Goal: Transaction & Acquisition: Download file/media

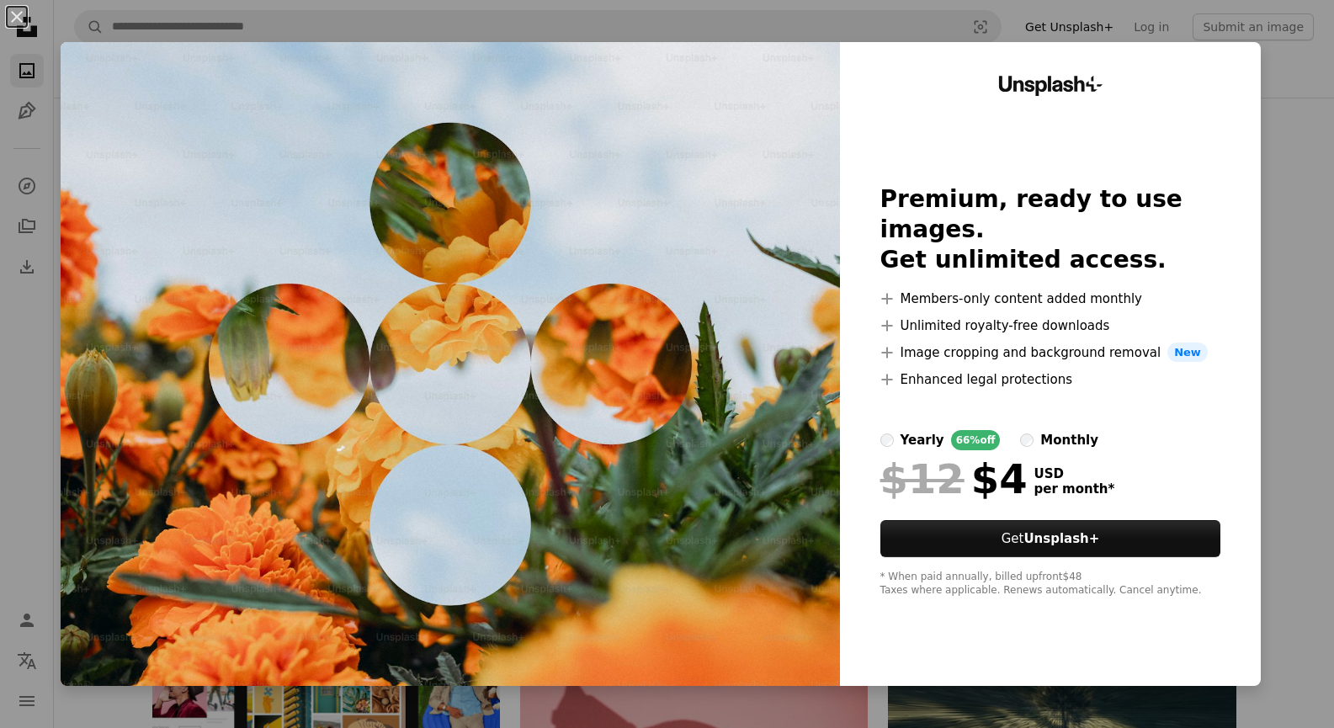
scroll to position [7129, 0]
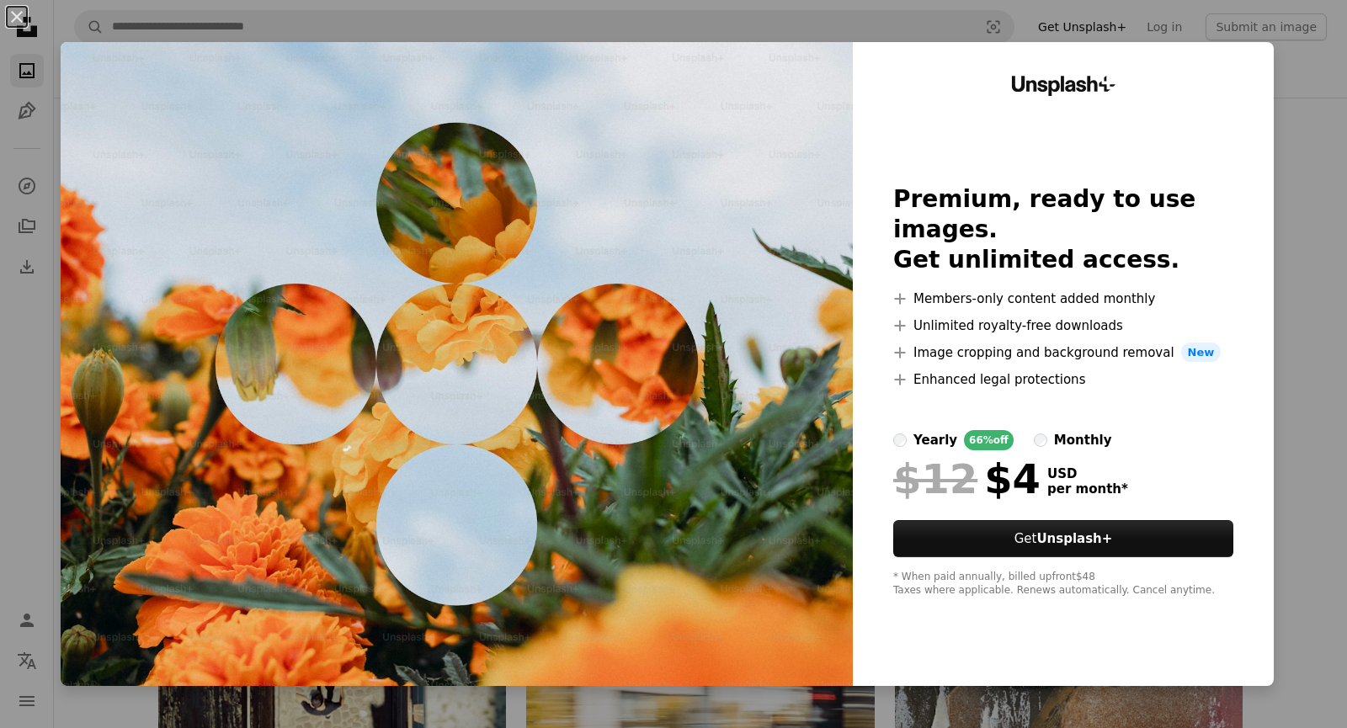
click at [1247, 349] on div "Unsplash+ Premium, ready to use images. Get unlimited access. A plus sign Membe…" at bounding box center [1063, 364] width 421 height 644
click at [11, 12] on button "An X shape" at bounding box center [17, 17] width 20 height 20
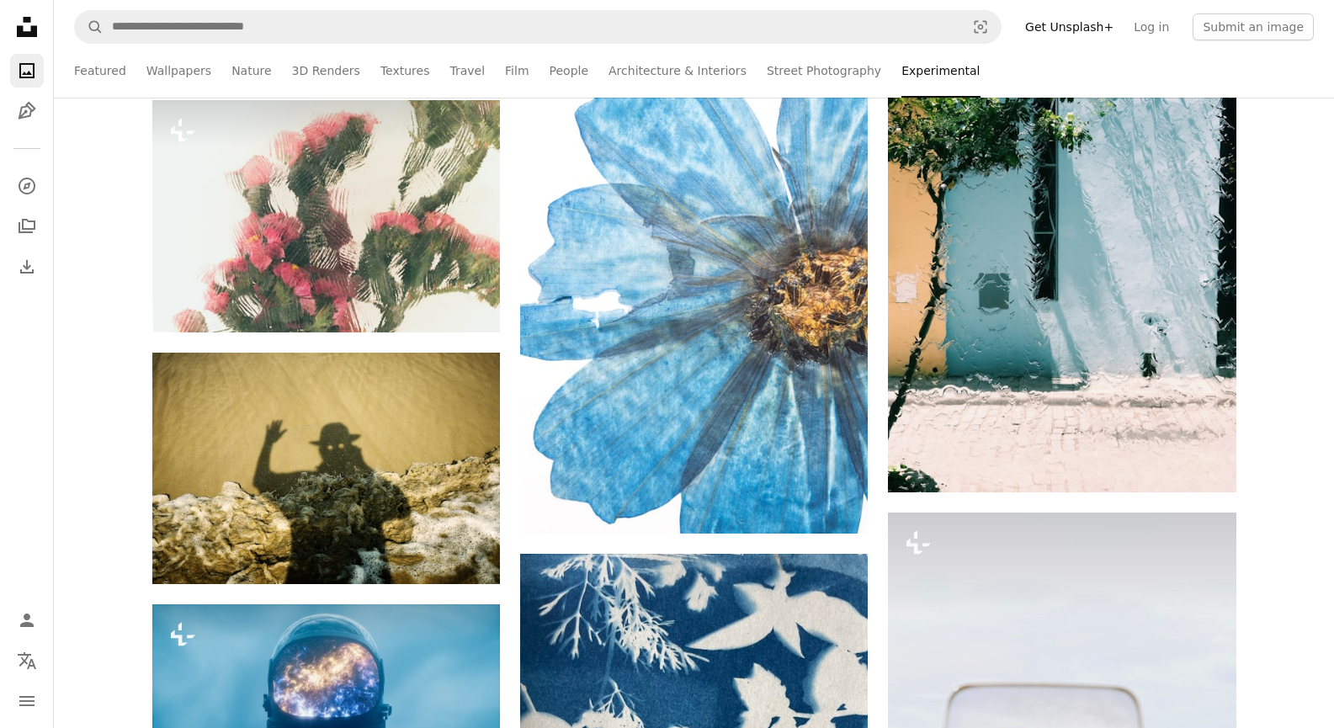
scroll to position [8218, 0]
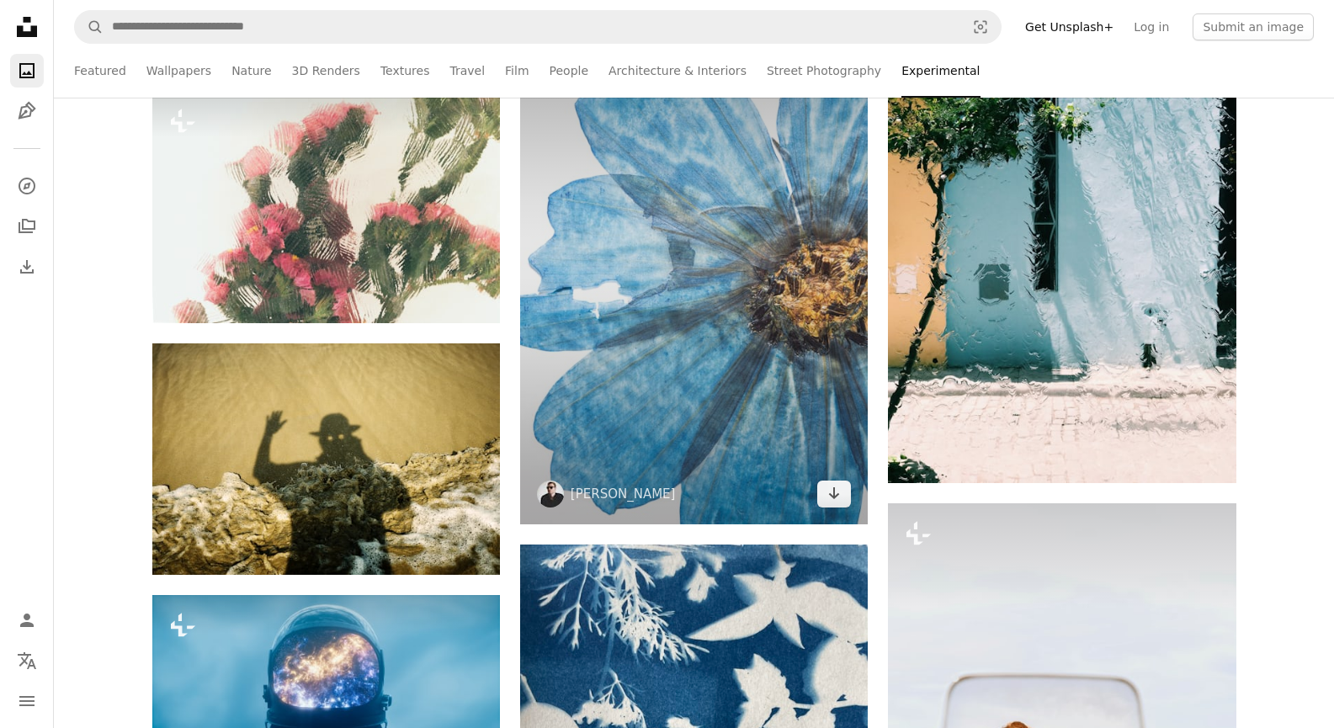
drag, startPoint x: 597, startPoint y: 380, endPoint x: 827, endPoint y: 458, distance: 243.6
click at [827, 458] on img at bounding box center [694, 264] width 348 height 522
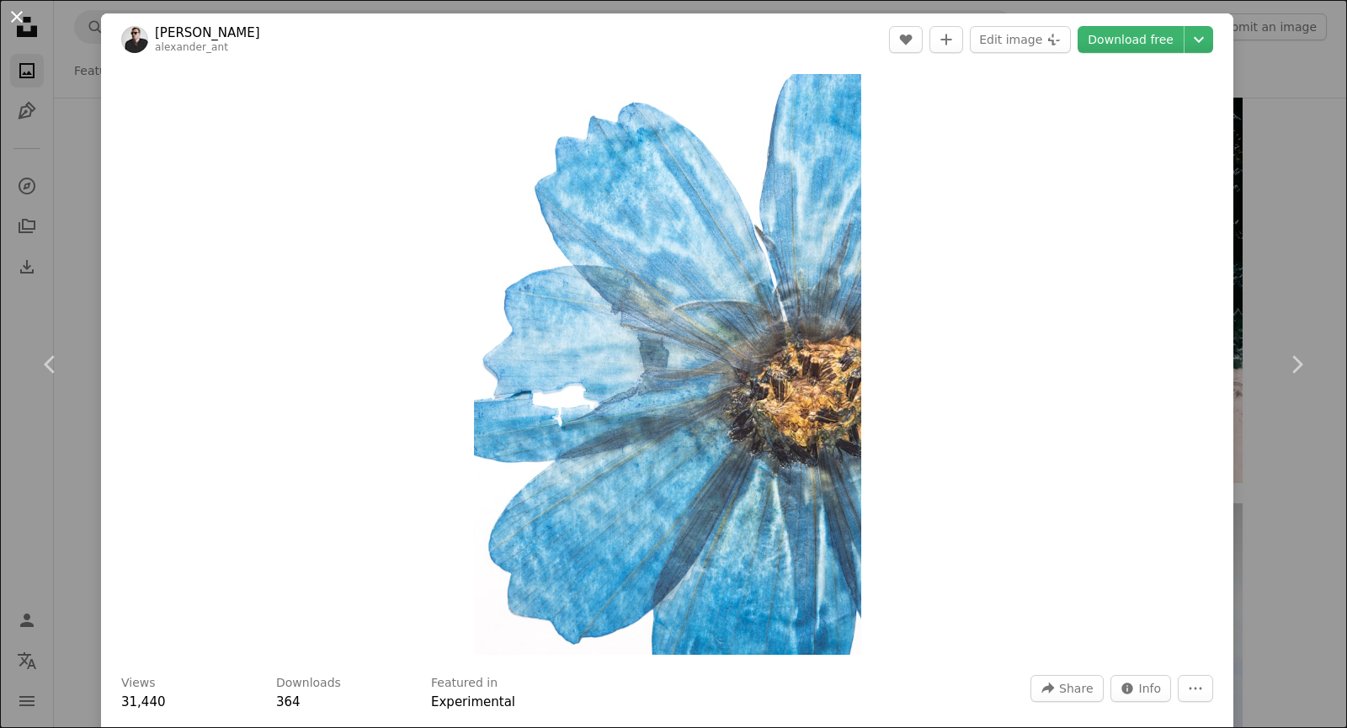
click at [27, 19] on button "An X shape" at bounding box center [17, 17] width 20 height 20
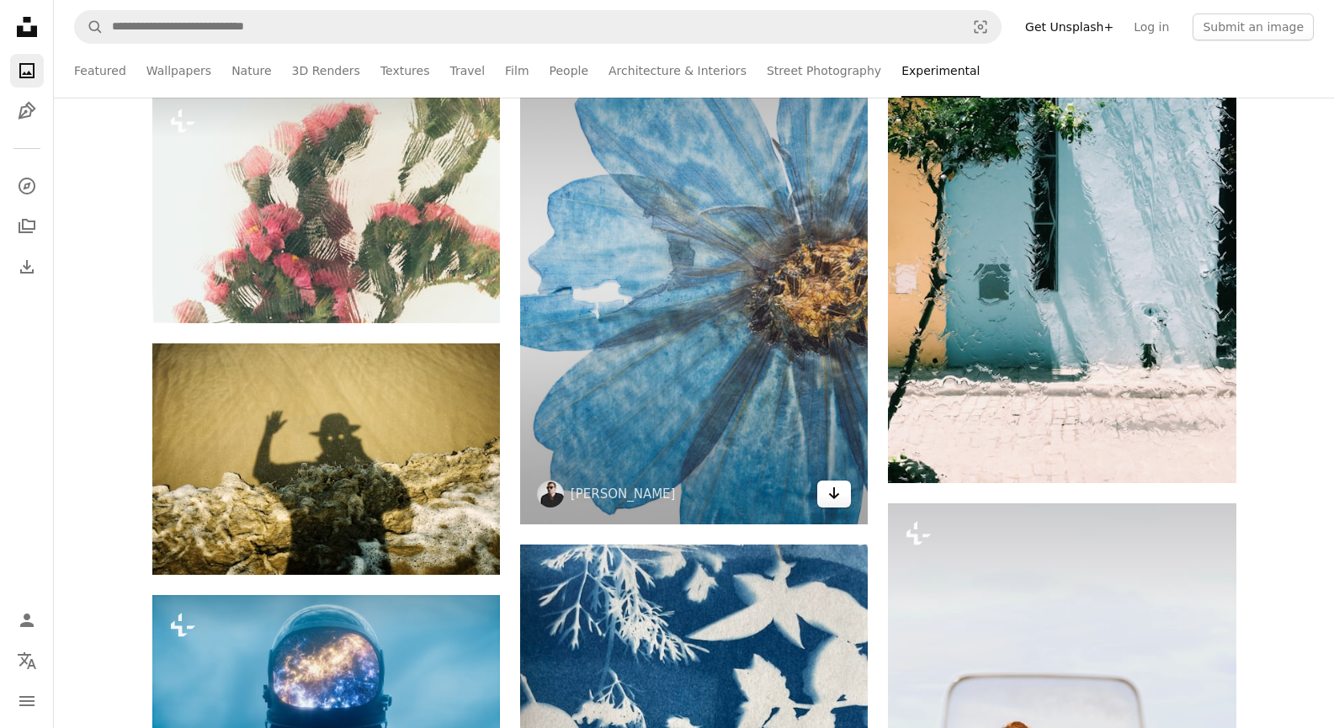
click at [849, 501] on link "Arrow pointing down" at bounding box center [834, 494] width 34 height 27
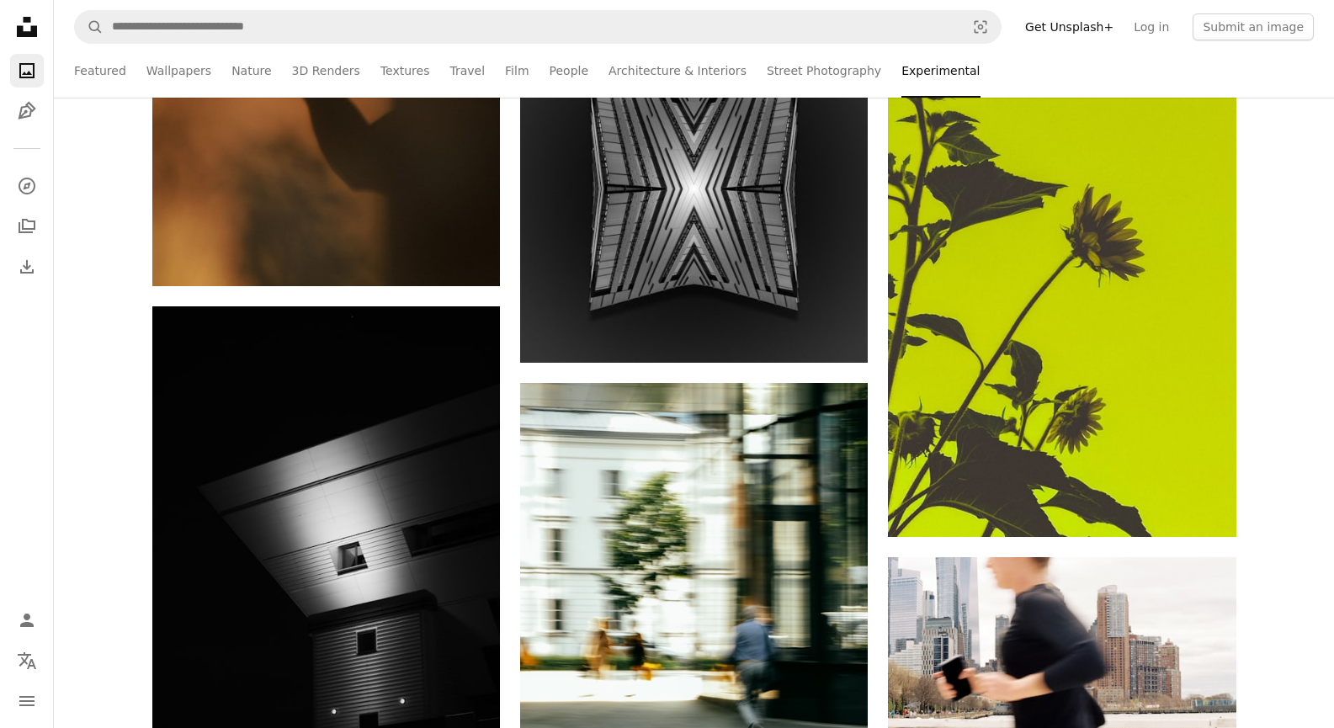
scroll to position [11109, 0]
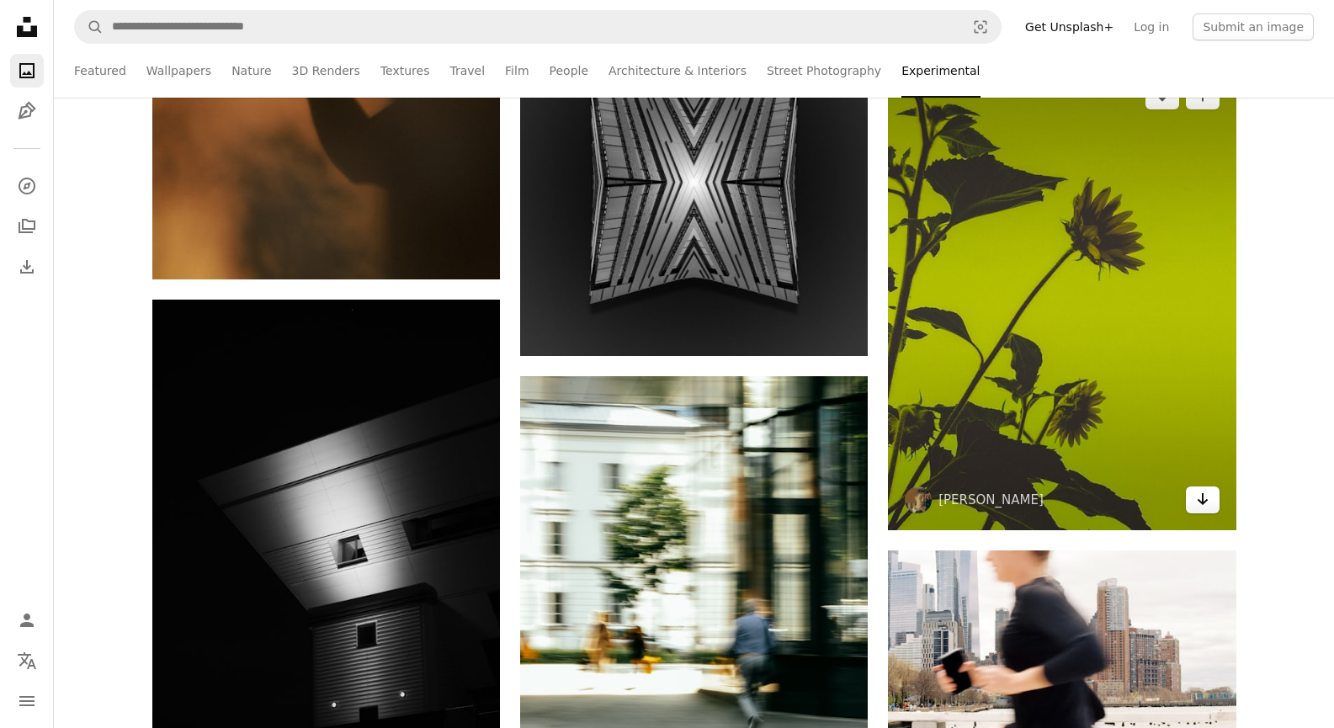
click at [1205, 510] on link "Arrow pointing down" at bounding box center [1203, 500] width 34 height 27
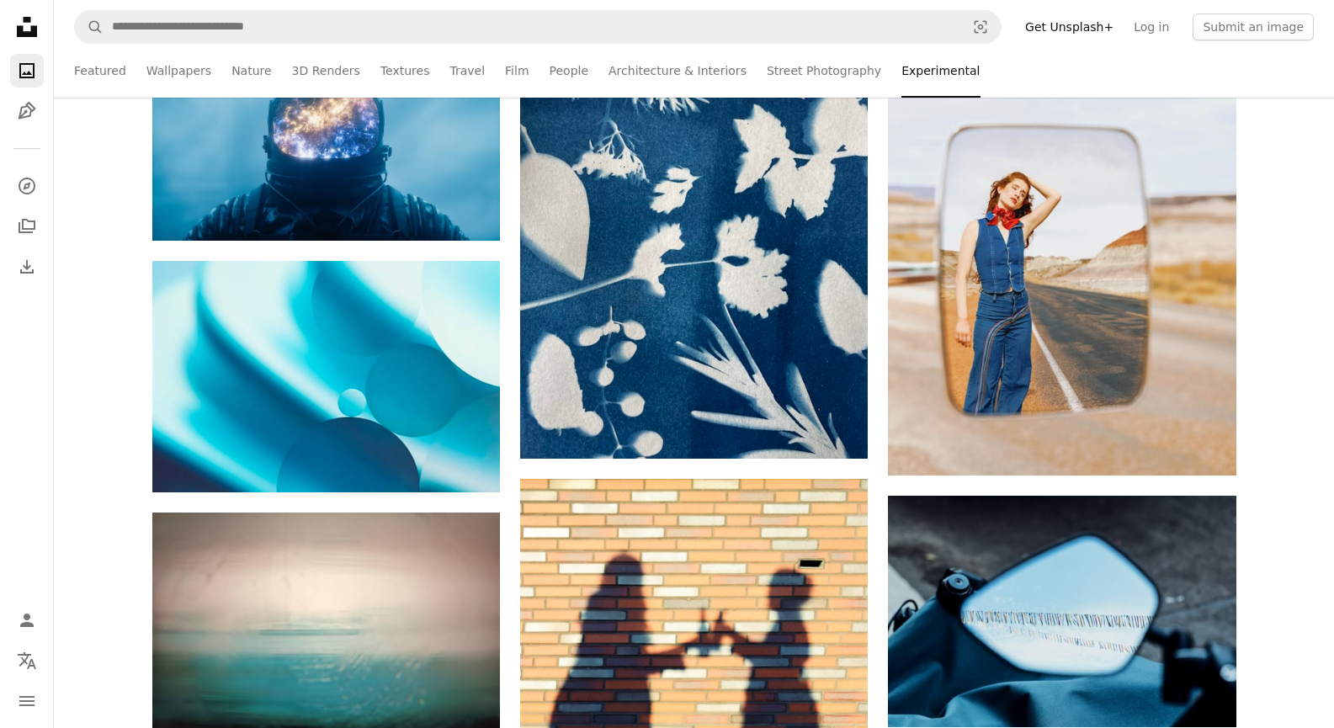
scroll to position [8646, 0]
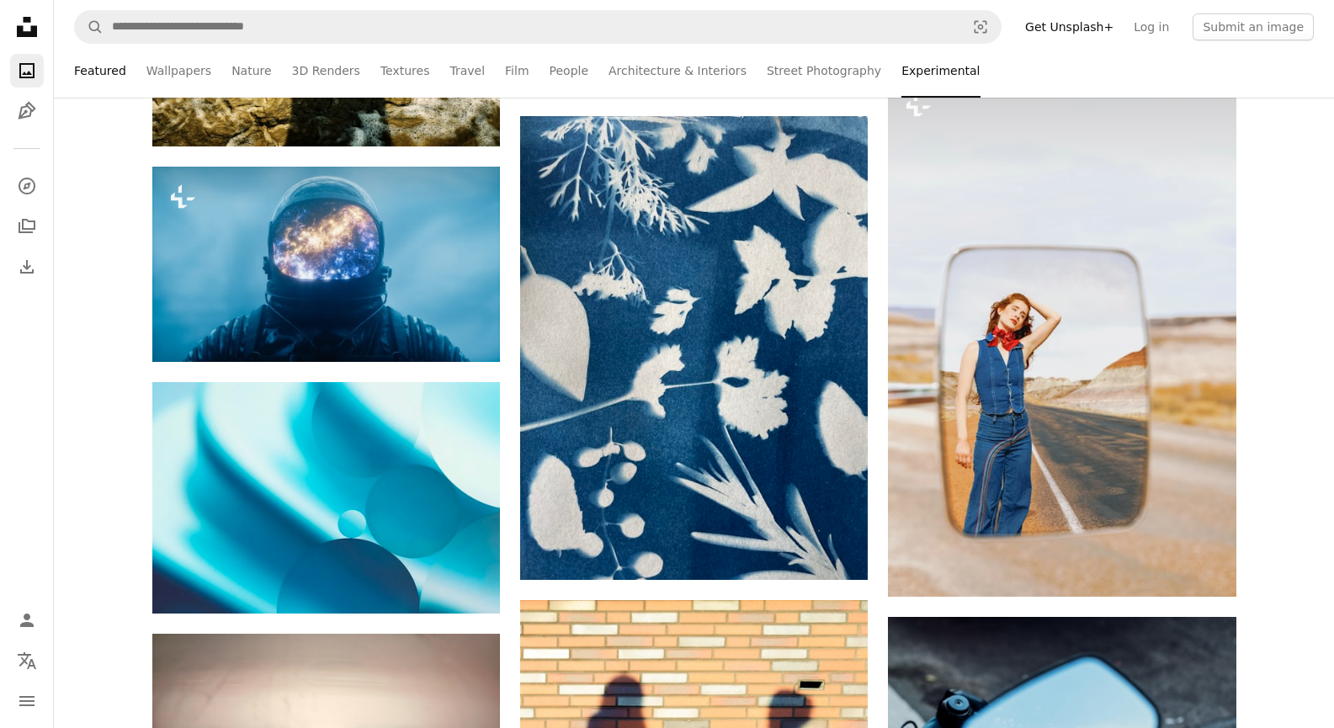
click at [109, 69] on link "Featured" at bounding box center [100, 71] width 52 height 54
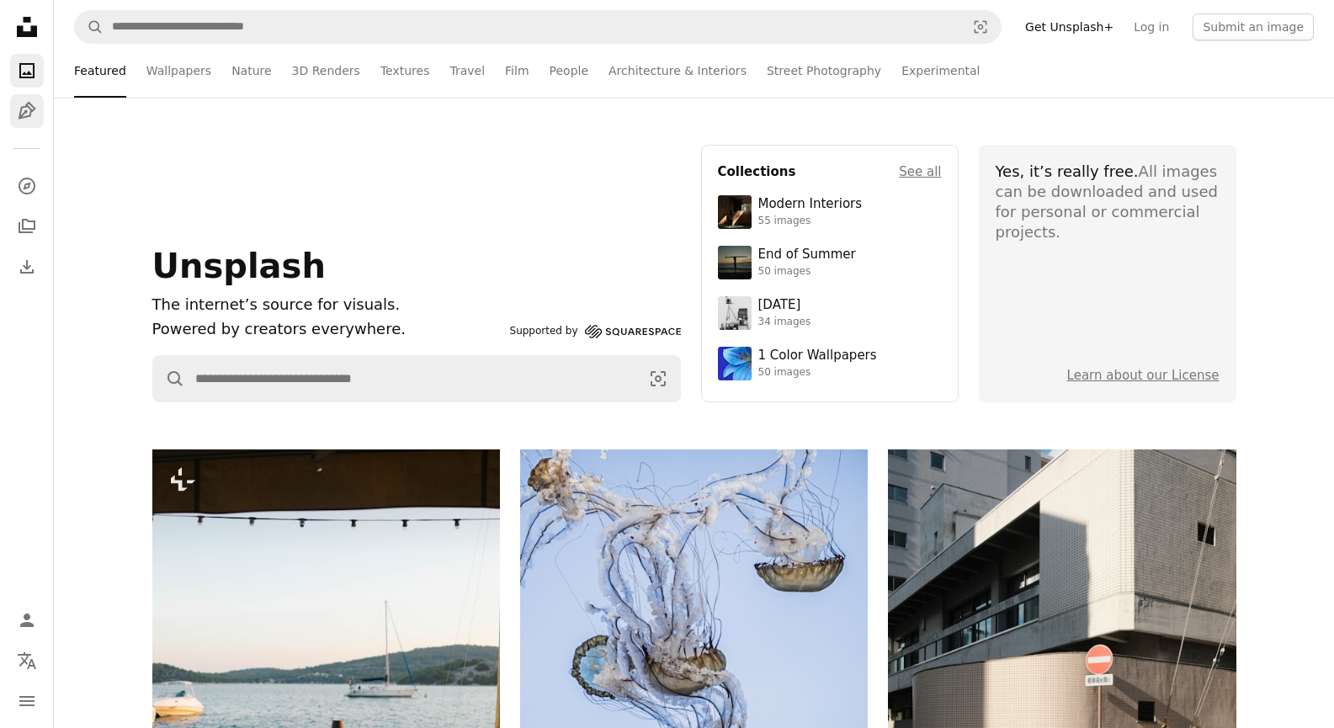
click at [24, 108] on icon "Illustrations" at bounding box center [27, 111] width 18 height 18
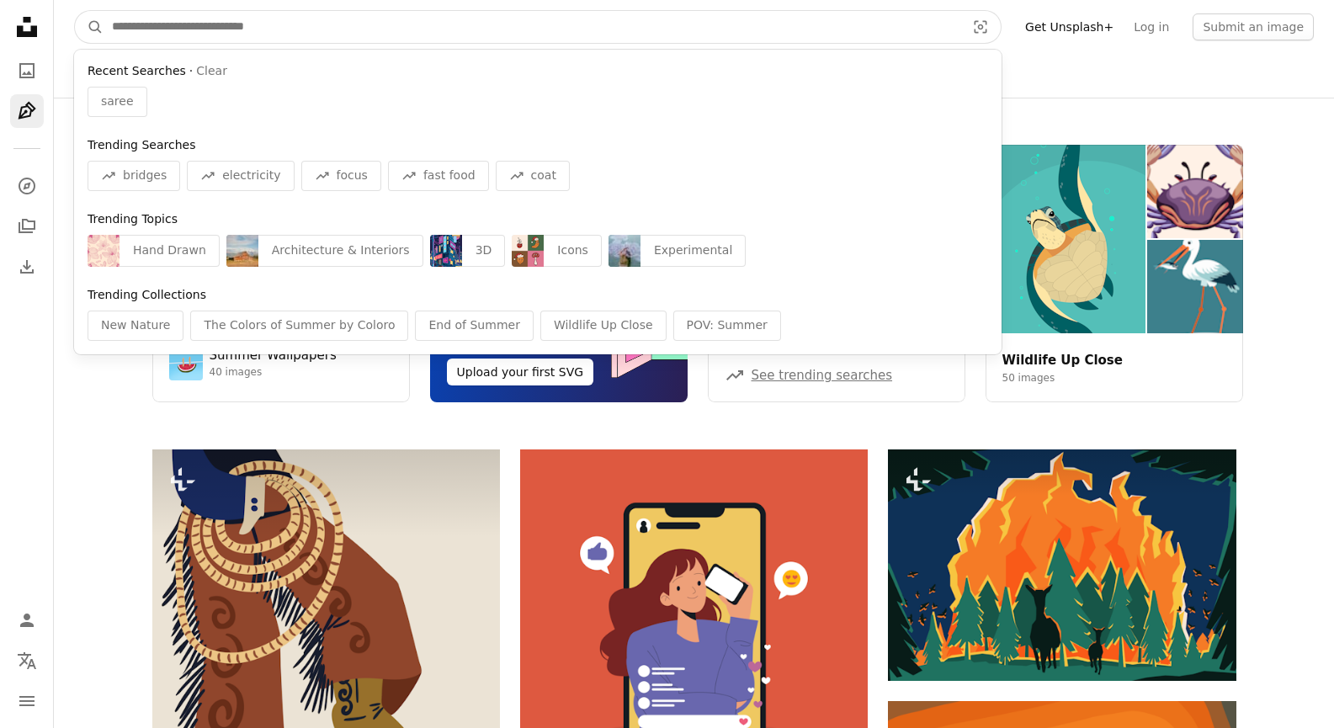
click at [241, 29] on input "Find visuals sitewide" at bounding box center [532, 27] width 857 height 32
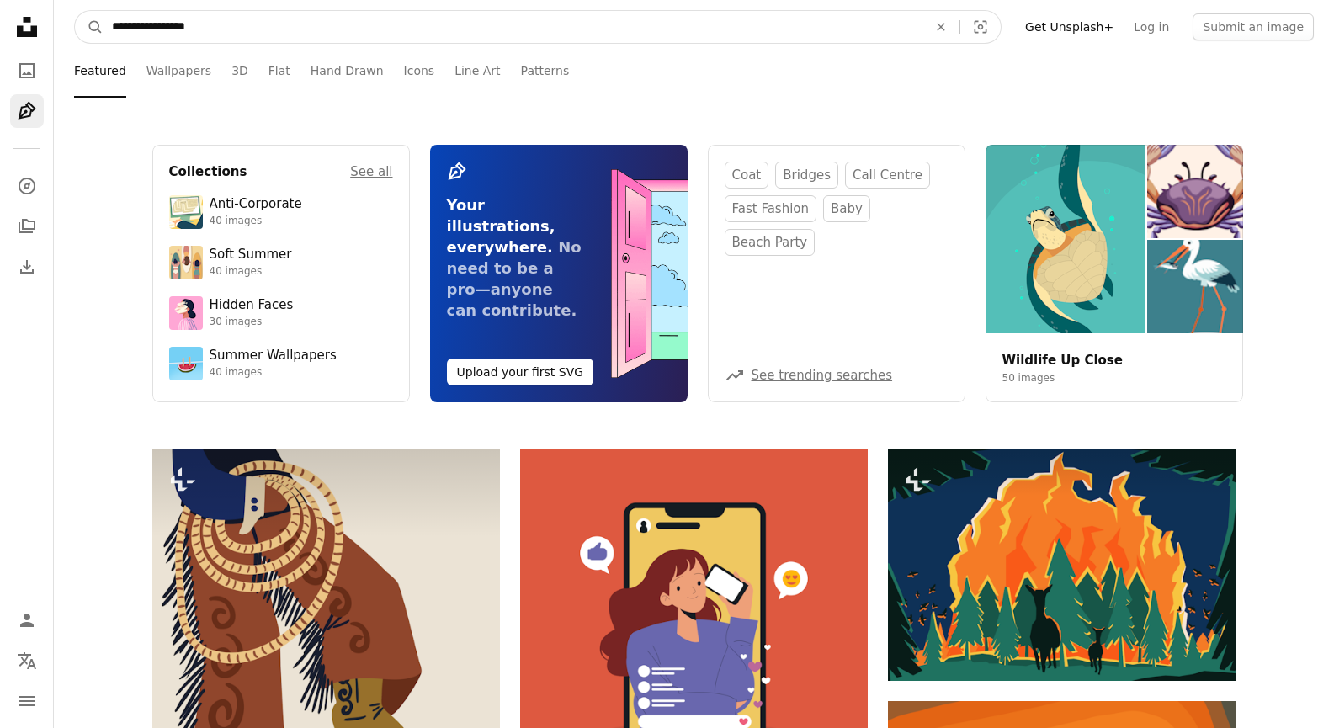
type input "**********"
click at [75, 11] on button "A magnifying glass" at bounding box center [89, 27] width 29 height 32
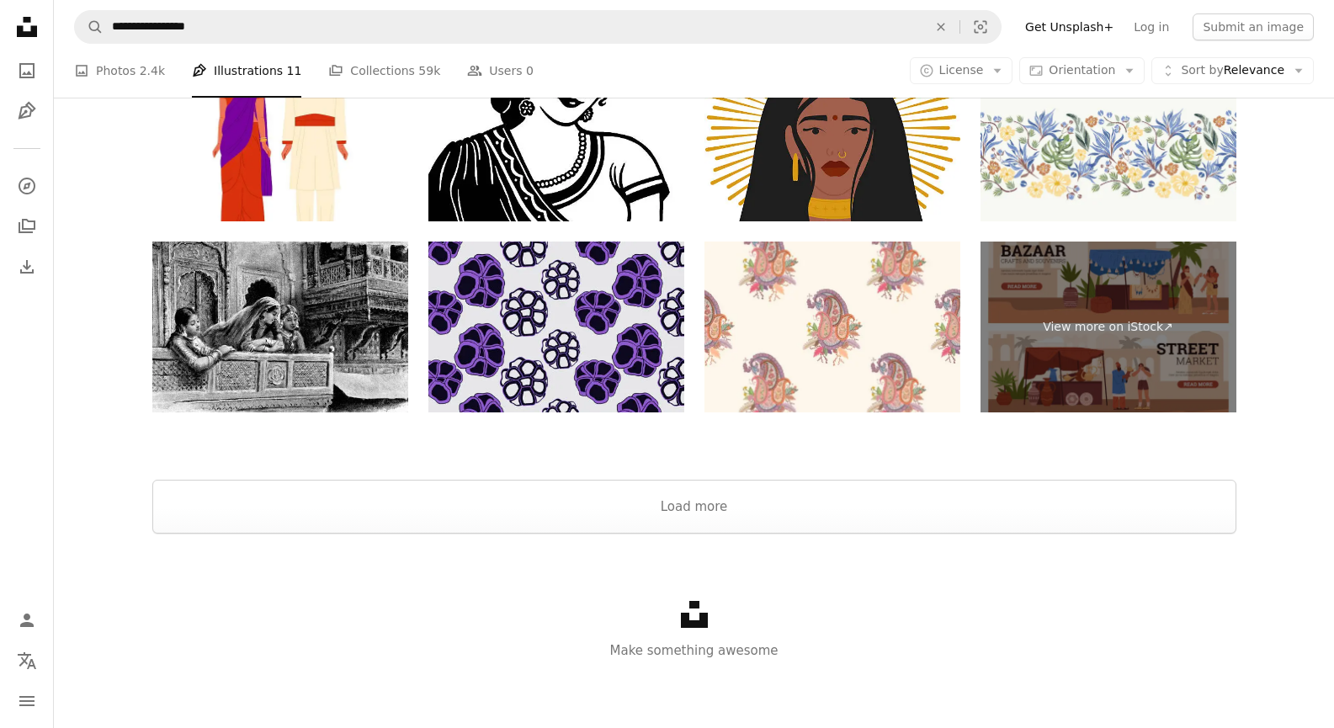
scroll to position [3823, 0]
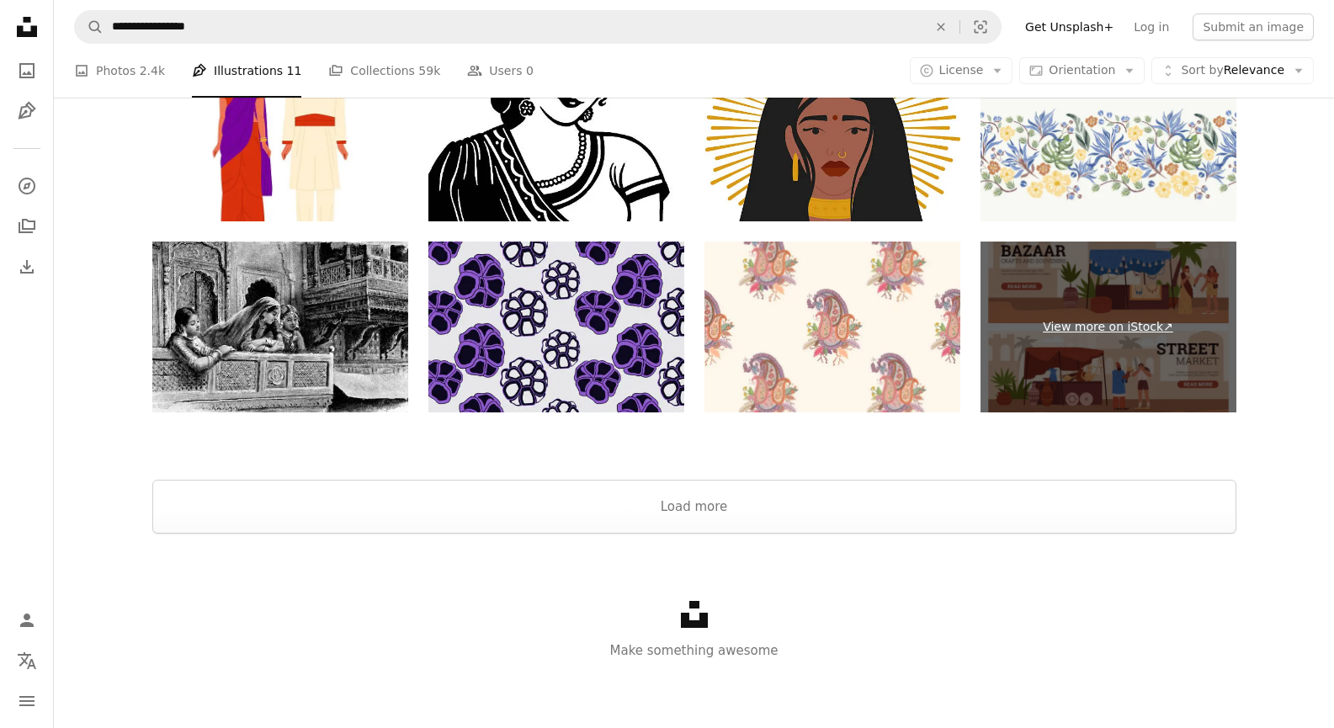
click at [1031, 364] on link "View more on iStock ↗" at bounding box center [1109, 327] width 256 height 171
